Goal: Find specific page/section: Find specific page/section

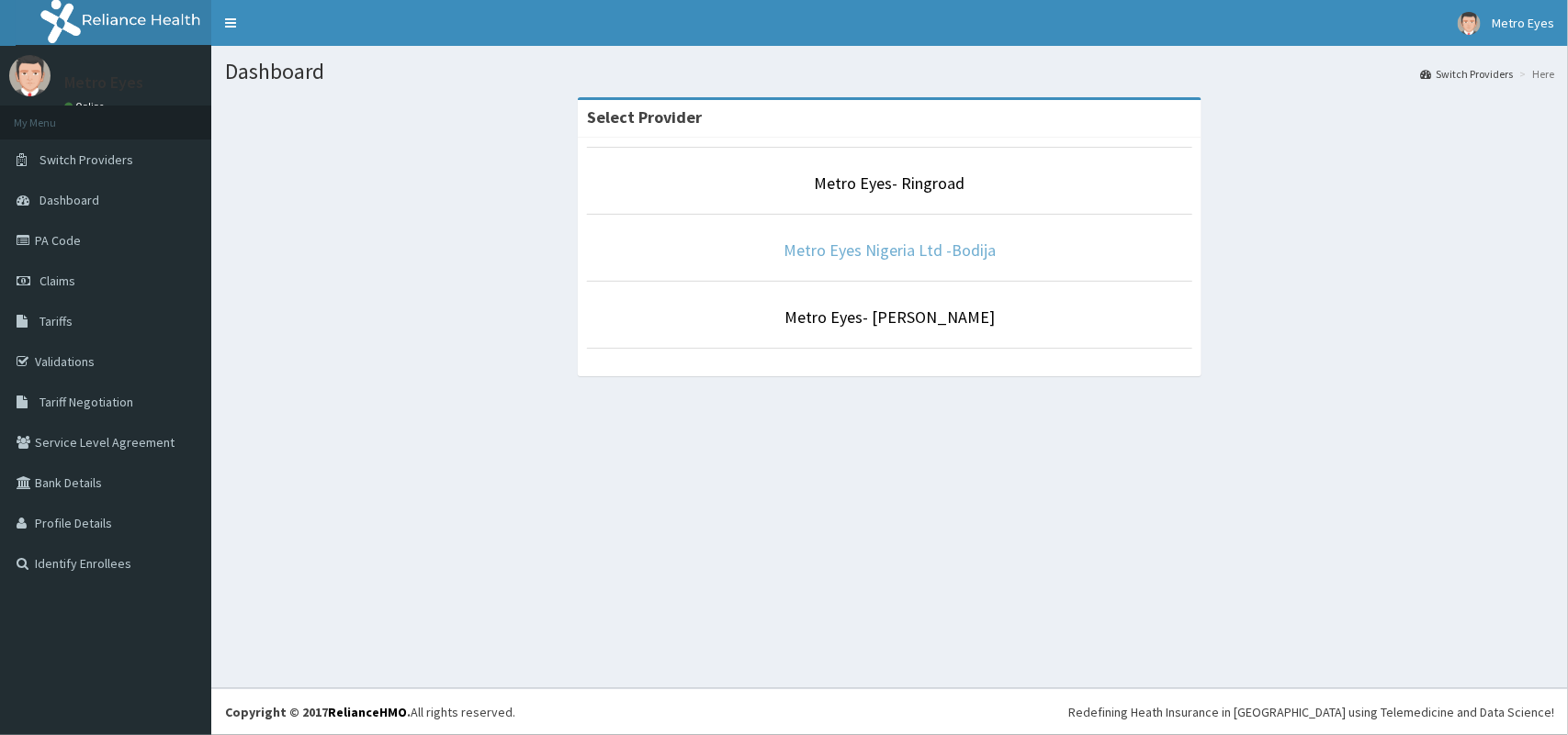
click at [884, 251] on link "Metro Eyes Nigeria Ltd -Bodija" at bounding box center [890, 250] width 212 height 21
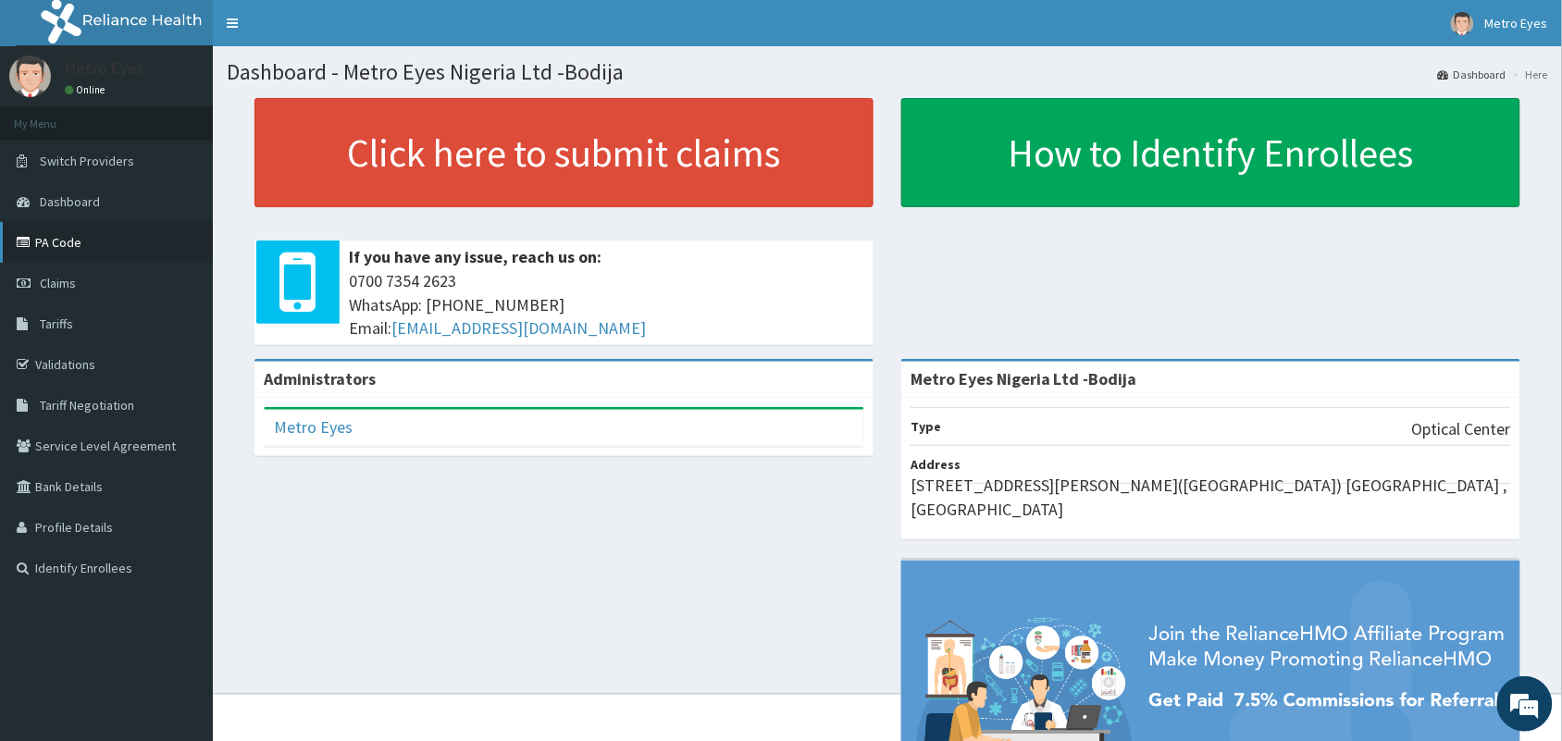
click at [95, 247] on link "PA Code" at bounding box center [106, 242] width 213 height 41
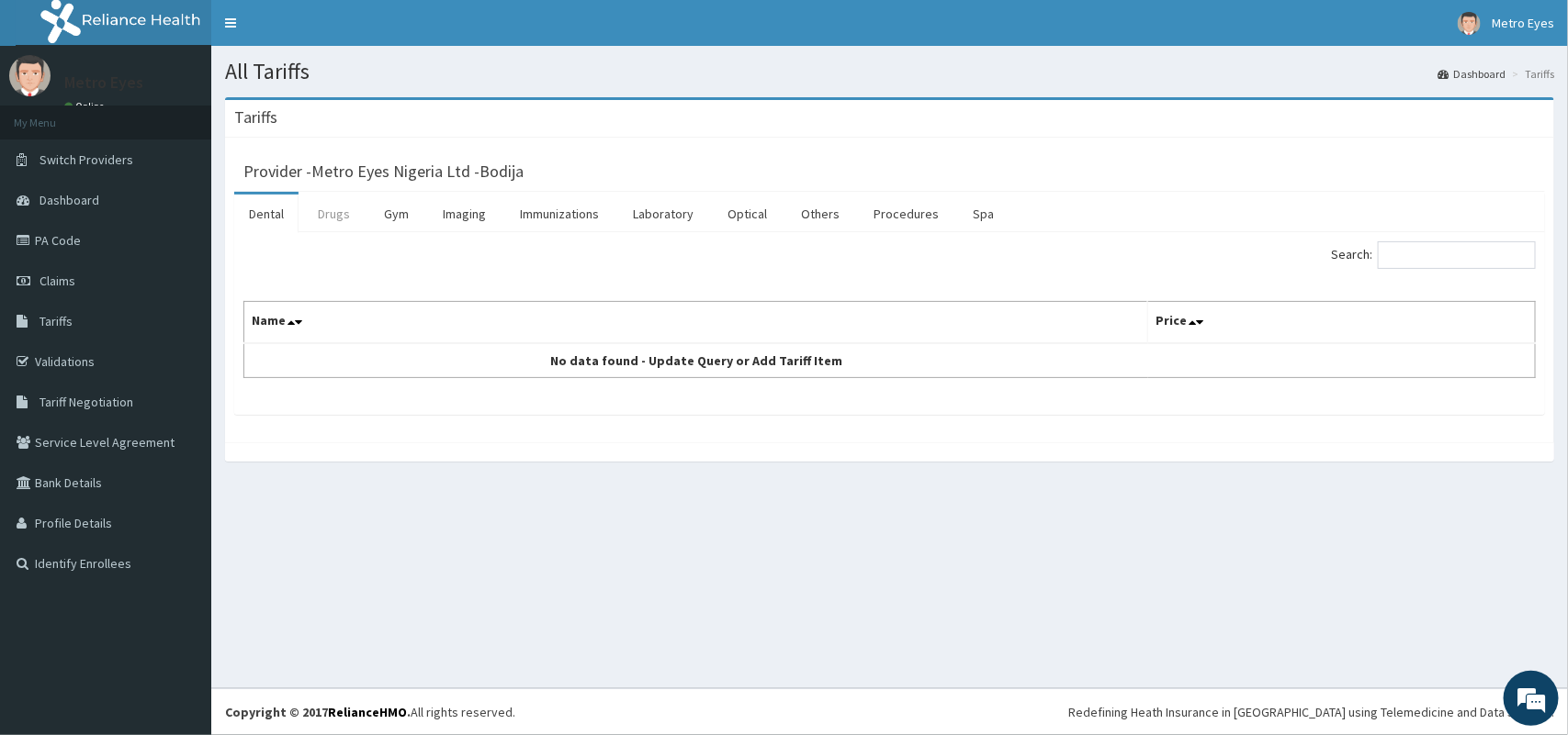
click at [342, 214] on link "Drugs" at bounding box center [333, 213] width 62 height 39
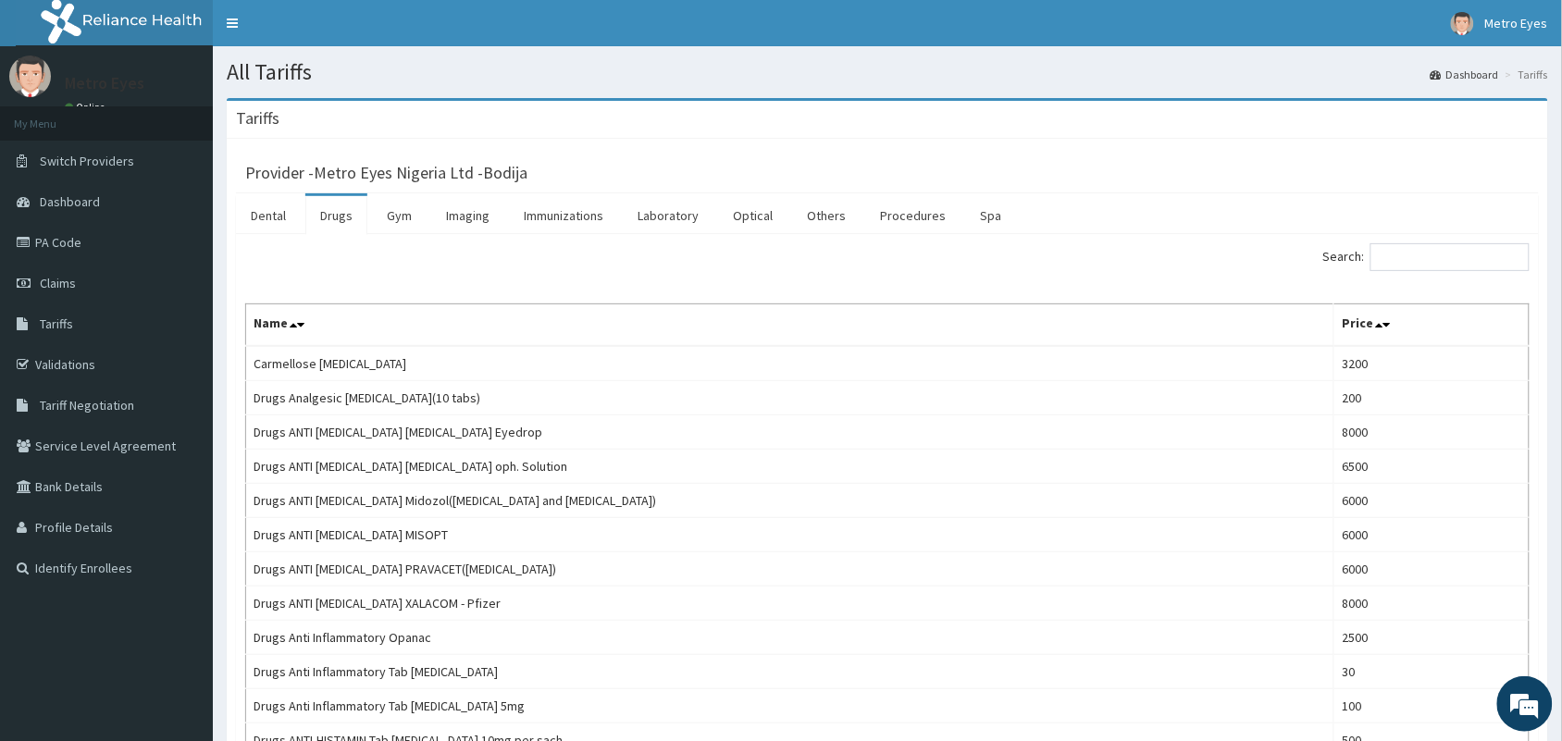
click at [1421, 253] on input "Search:" at bounding box center [1450, 257] width 159 height 28
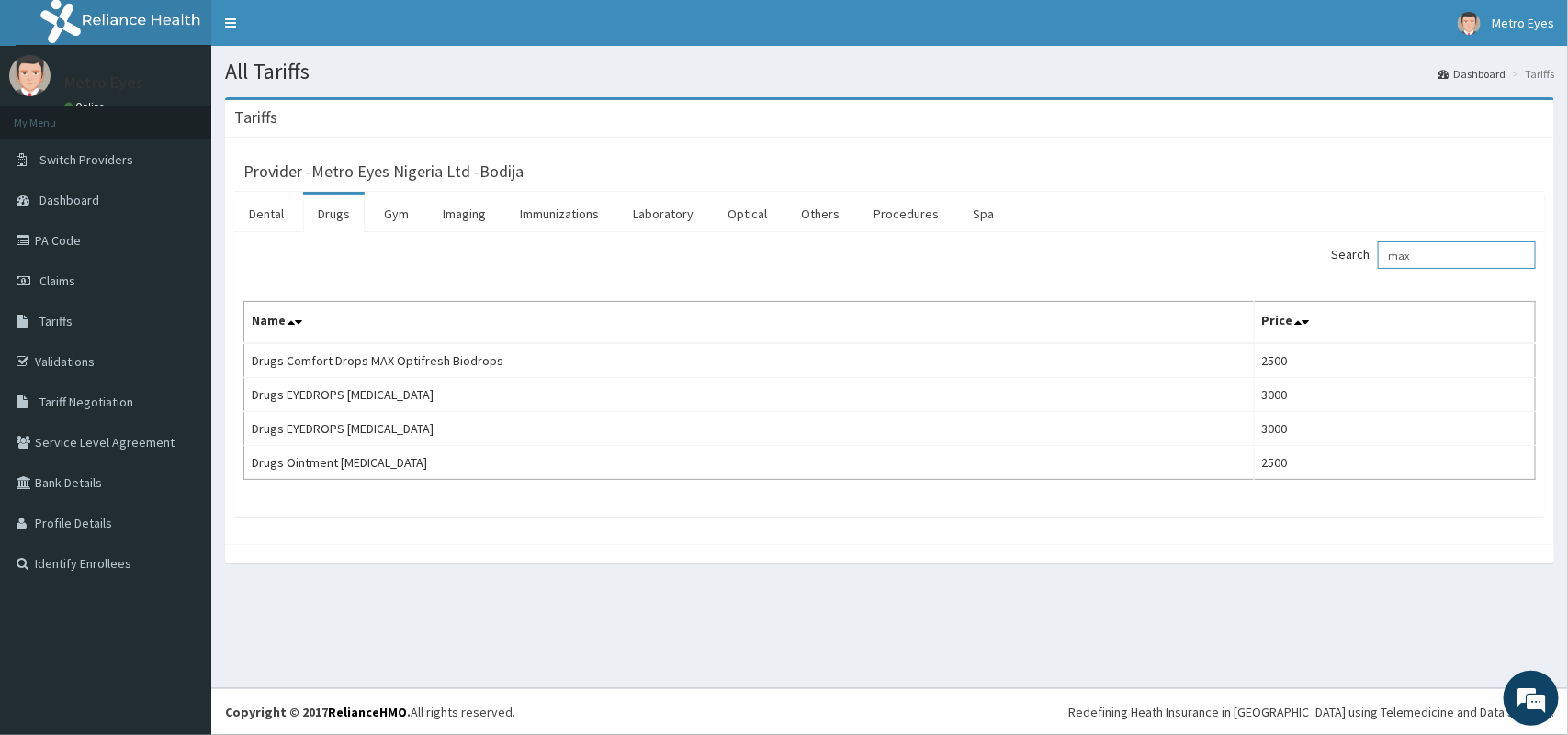
type input "max"
click at [748, 204] on link "Optical" at bounding box center [746, 213] width 68 height 39
